Goal: Task Accomplishment & Management: Manage account settings

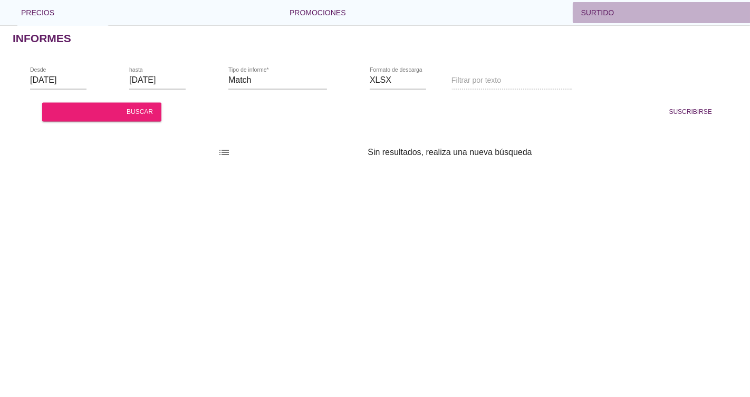
click at [614, 17] on font "flecha desplegable" at bounding box center [723, 12] width 218 height 13
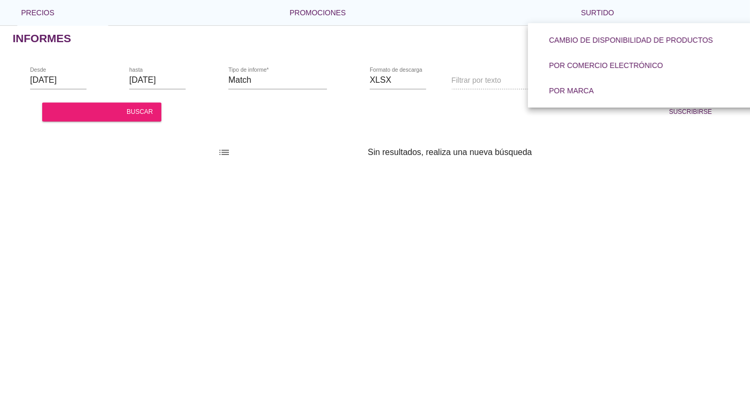
drag, startPoint x: 205, startPoint y: 101, endPoint x: 202, endPoint y: 89, distance: 12.4
click at [376, 101] on div "notificaciones_activas Suscribirse" at bounding box center [550, 111] width 348 height 25
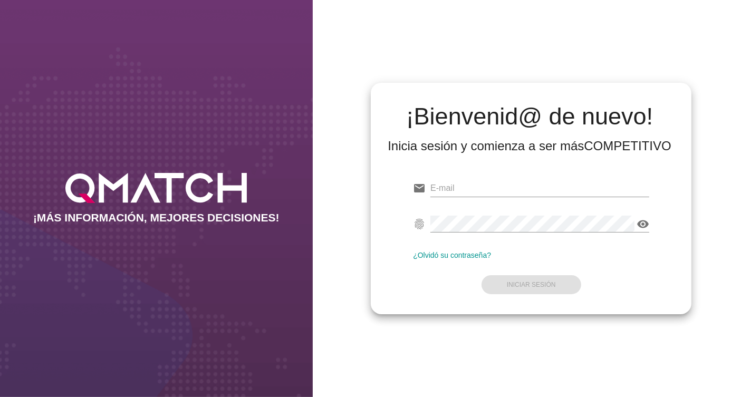
type input "diego.duran@cencosud.cl"
click at [525, 285] on form "email diego.duran@cencosud.cl fingerprint visibility ¿Olvidó su contraseña? Ini…" at bounding box center [531, 235] width 236 height 124
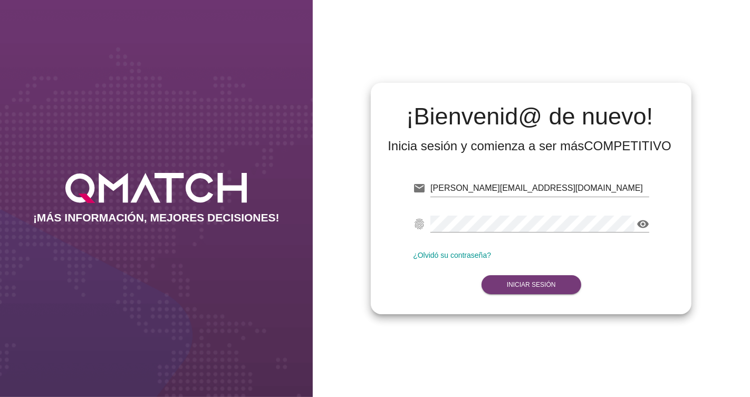
click at [553, 287] on strong "Iniciar Sesión" at bounding box center [531, 284] width 49 height 7
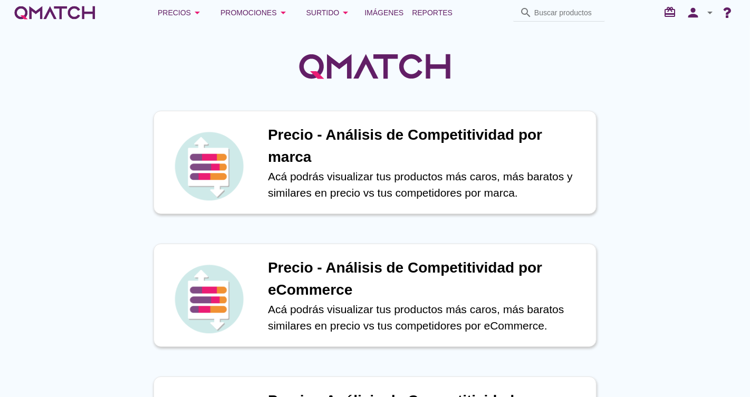
drag, startPoint x: 749, startPoint y: 166, endPoint x: 749, endPoint y: 397, distance: 230.9
click at [440, 10] on span "Reportes" at bounding box center [432, 12] width 41 height 13
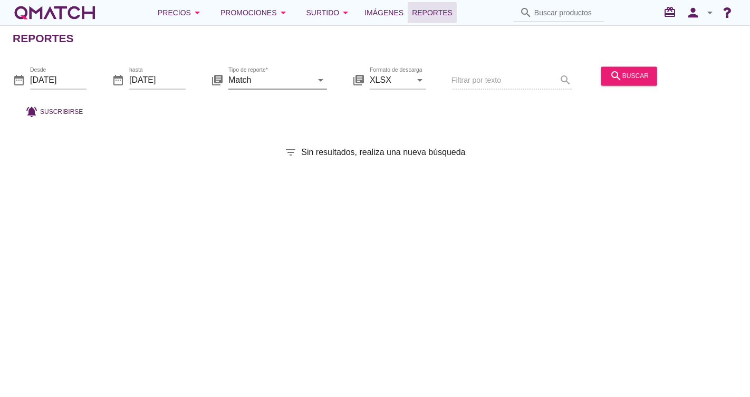
click at [290, 84] on input "Match" at bounding box center [270, 80] width 84 height 17
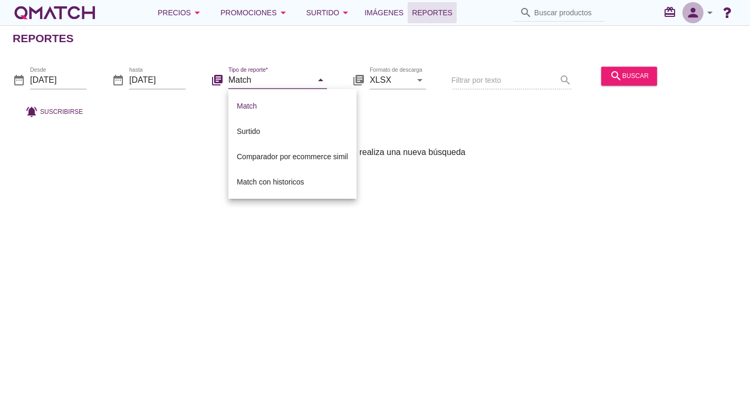
click at [699, 13] on icon "person" at bounding box center [692, 12] width 21 height 15
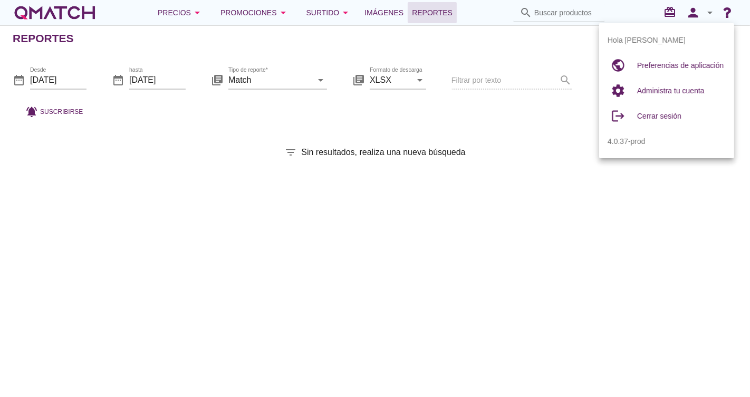
drag, startPoint x: 689, startPoint y: 66, endPoint x: 713, endPoint y: 53, distance: 26.7
click at [690, 66] on span "Preferencias de aplicación" at bounding box center [680, 65] width 86 height 8
radio input "true"
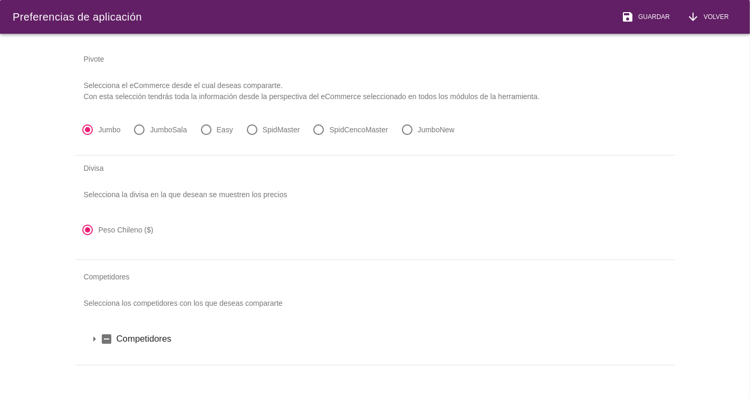
click at [376, 127] on label "SpidCencoMaster" at bounding box center [358, 129] width 59 height 11
radio input "false"
radio input "true"
click at [648, 16] on span "Guardar" at bounding box center [652, 16] width 36 height 9
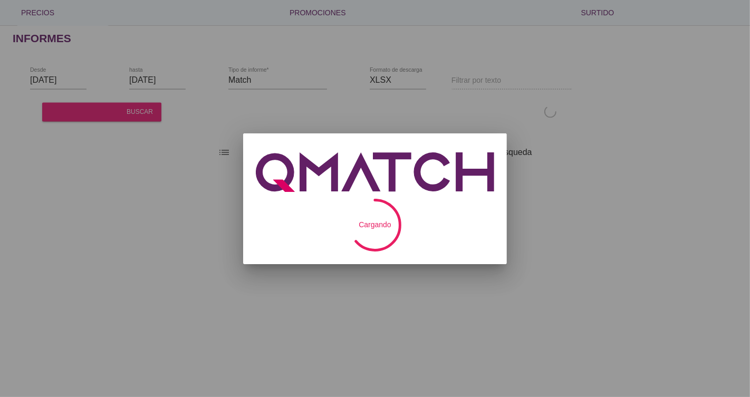
click at [69, 82] on div at bounding box center [375, 198] width 750 height 397
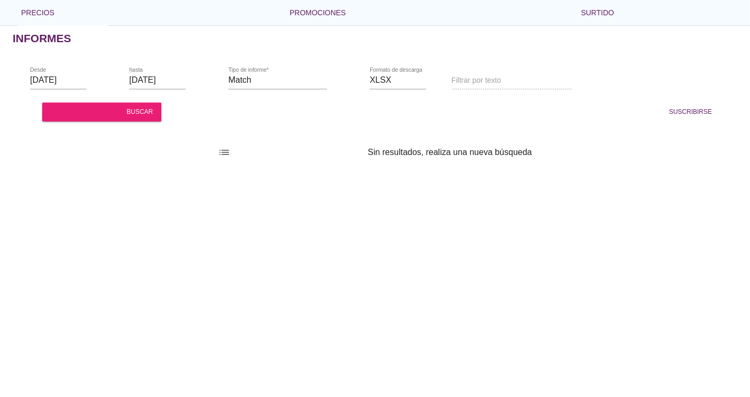
click at [65, 82] on font "rango de fechas" at bounding box center [118, 80] width 171 height 13
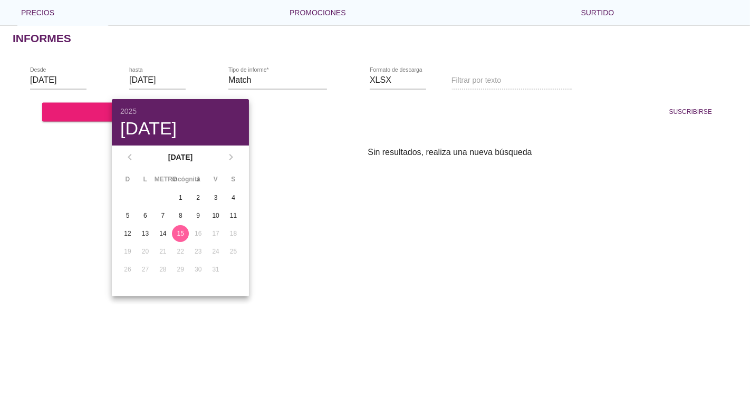
drag, startPoint x: 182, startPoint y: 236, endPoint x: 186, endPoint y: 184, distance: 51.8
click at [183, 236] on font "15" at bounding box center [180, 233] width 7 height 7
click at [180, 230] on font "15" at bounding box center [180, 233] width 7 height 7
drag, startPoint x: 302, startPoint y: 199, endPoint x: 315, endPoint y: 184, distance: 19.8
click at [303, 198] on div "Informes rango de fechas Desde 2025-10-01 rango de fechas hasta 2025-10-15 libr…" at bounding box center [375, 211] width 750 height 372
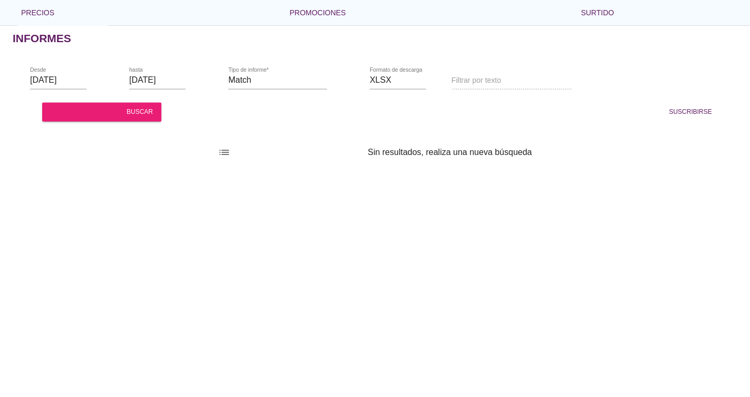
click at [70, 77] on font "rango de fechas" at bounding box center [118, 80] width 171 height 13
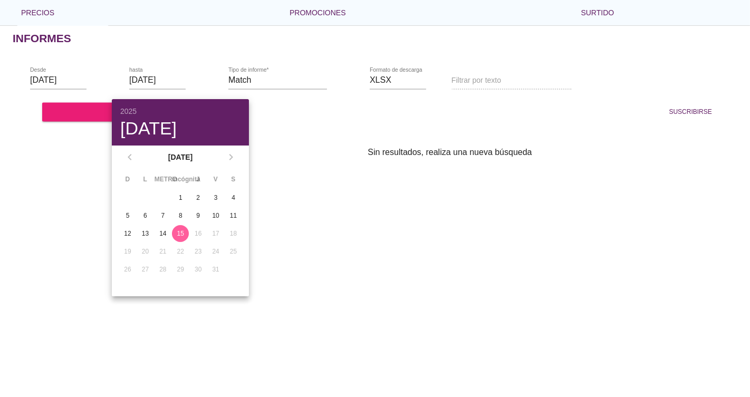
click at [183, 234] on div "15" at bounding box center [180, 233] width 17 height 9
click at [180, 232] on font "15" at bounding box center [180, 233] width 7 height 7
drag, startPoint x: 495, startPoint y: 213, endPoint x: 401, endPoint y: 119, distance: 133.4
click at [492, 209] on div "Informes rango de fechas Desde 2025-10-01 rango de fechas hasta 2025-10-15 libr…" at bounding box center [375, 211] width 750 height 372
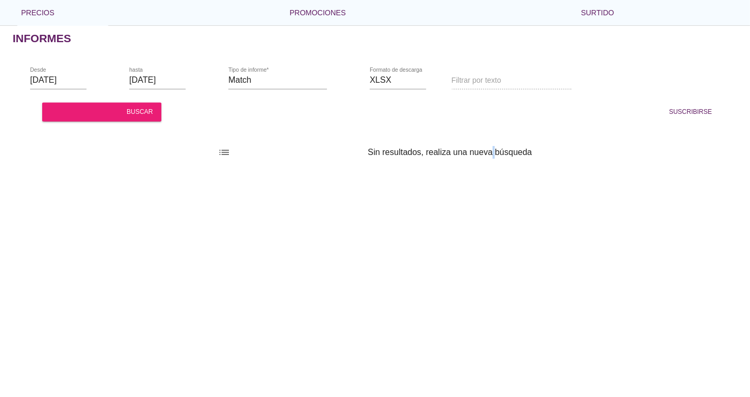
click at [184, 80] on font "libros de la biblioteca" at bounding box center [217, 80] width 262 height 13
click at [289, 79] on font "libros de la biblioteca" at bounding box center [358, 80] width 262 height 13
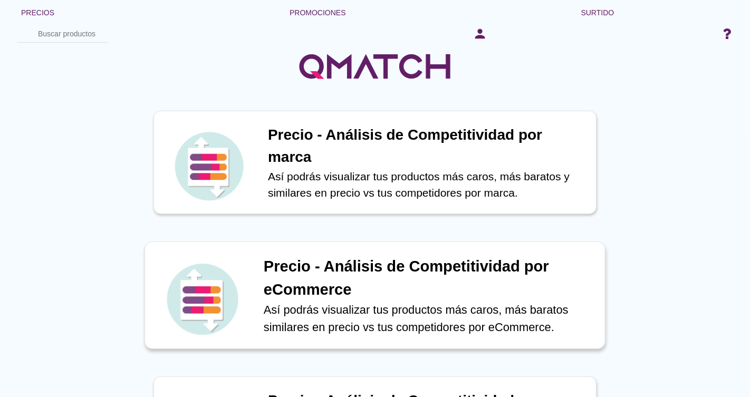
click at [396, 299] on h1 "Precio - Análisis de Competitividad por eCommerce" at bounding box center [429, 278] width 330 height 46
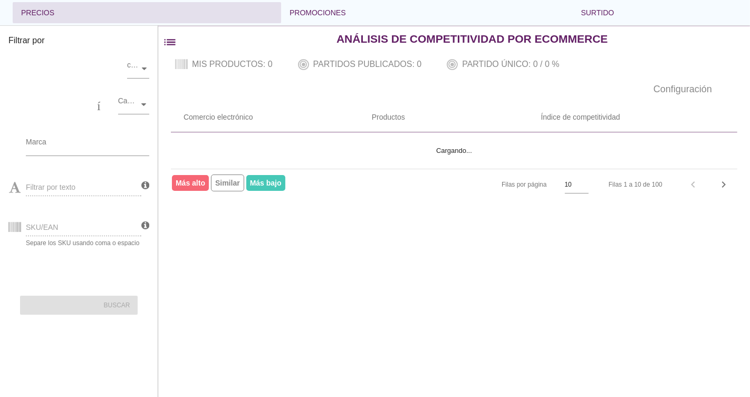
click at [19, 20] on button "Precios flecha desplegable" at bounding box center [147, 12] width 268 height 21
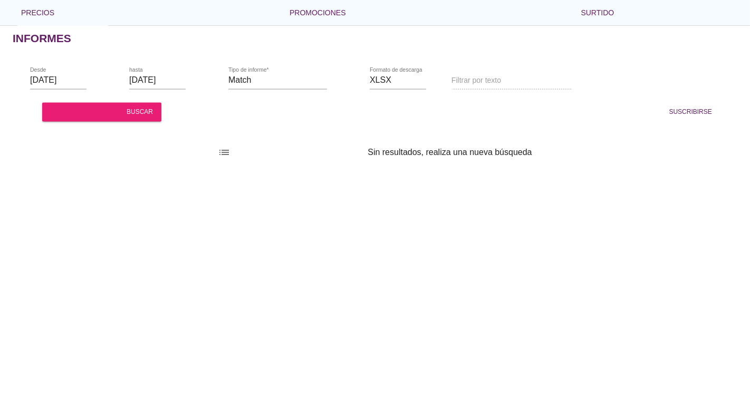
click at [657, 62] on div "rango de fechas Desde 2025-10-01 rango de fechas hasta 2025-10-15 libros de la …" at bounding box center [375, 90] width 750 height 70
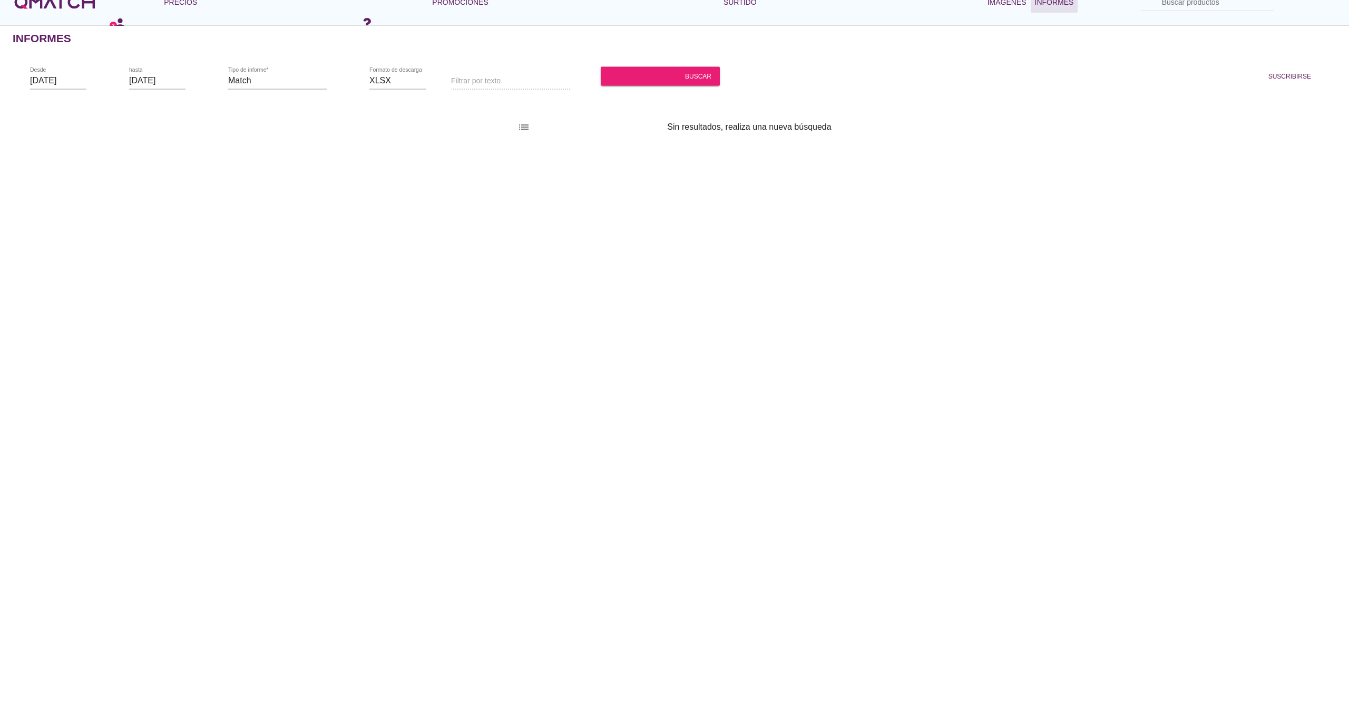
click at [749, 198] on div "Informes rango de fechas Desde 2025-10-01 rango de fechas hasta 2025-10-15 libr…" at bounding box center [674, 369] width 1349 height 689
drag, startPoint x: 1076, startPoint y: 180, endPoint x: 833, endPoint y: 53, distance: 274.4
click at [749, 53] on div "Informes rango de fechas Desde [DATE] rango de fechas hasta [DATE] libros de la…" at bounding box center [674, 369] width 1349 height 689
click at [1240, 6] on input "Buscar productos" at bounding box center [1214, 2] width 105 height 17
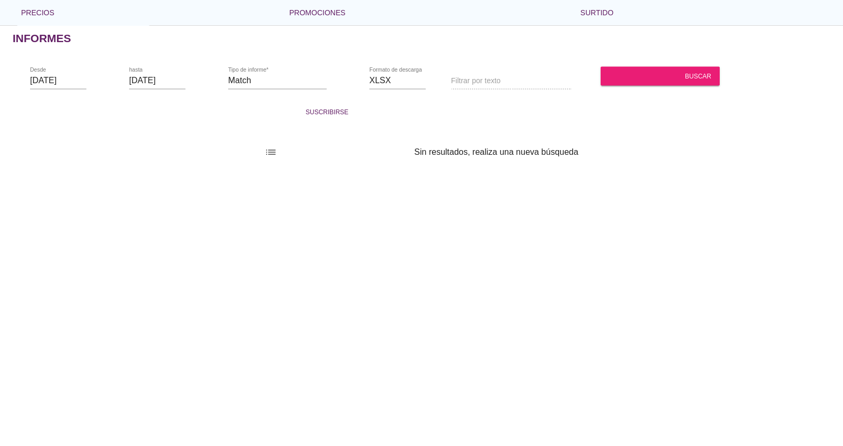
click at [631, 313] on div "Informes rango de fechas Desde 2025-10-01 rango de fechas hasta 2025-10-15 libr…" at bounding box center [421, 235] width 843 height 421
drag, startPoint x: 782, startPoint y: 32, endPoint x: 843, endPoint y: 65, distance: 69.1
click at [843, 65] on div "Informes rango de fechas Desde 2025-10-01 rango de fechas hasta 2025-10-15 libr…" at bounding box center [421, 235] width 843 height 421
click at [713, 184] on div "Informes rango de fechas Desde 2025-10-01 rango de fechas hasta 2025-10-15 libr…" at bounding box center [421, 235] width 843 height 421
